Goal: Browse casually

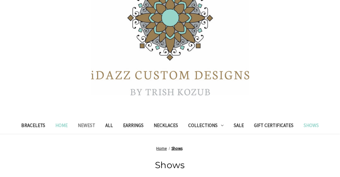
scroll to position [113, 0]
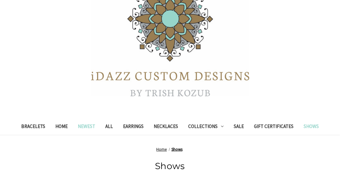
click at [87, 127] on link "Newest" at bounding box center [87, 128] width 28 height 16
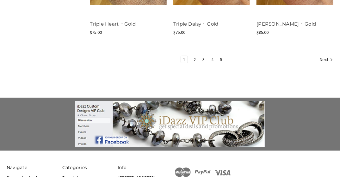
scroll to position [822, 0]
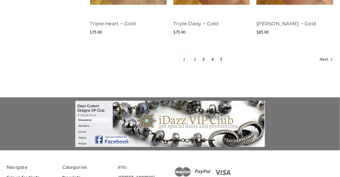
click at [195, 59] on link "2" at bounding box center [195, 59] width 7 height 7
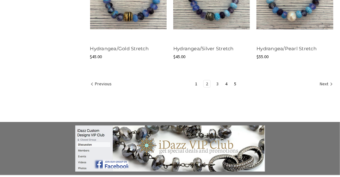
scroll to position [790, 0]
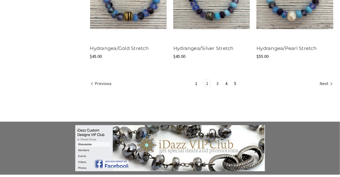
click at [218, 82] on link "3" at bounding box center [217, 83] width 7 height 7
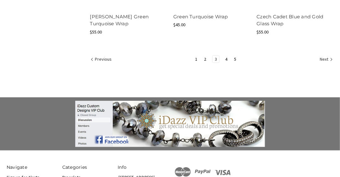
scroll to position [822, 0]
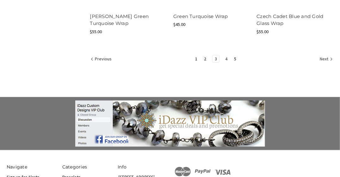
click at [226, 58] on link "4" at bounding box center [226, 58] width 7 height 7
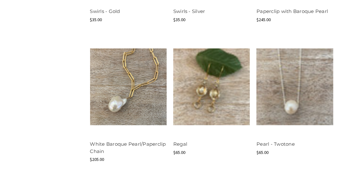
scroll to position [569, 0]
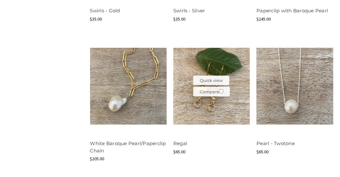
click at [222, 106] on img at bounding box center [211, 86] width 77 height 77
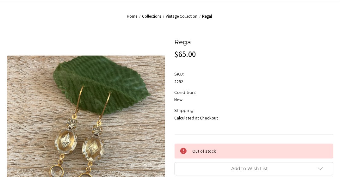
scroll to position [192, 0]
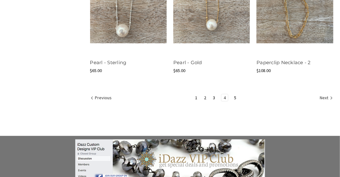
scroll to position [790, 0]
click at [324, 97] on link "Next" at bounding box center [326, 98] width 16 height 8
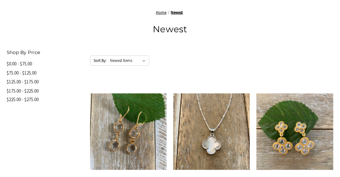
scroll to position [272, 0]
